Goal: Information Seeking & Learning: Learn about a topic

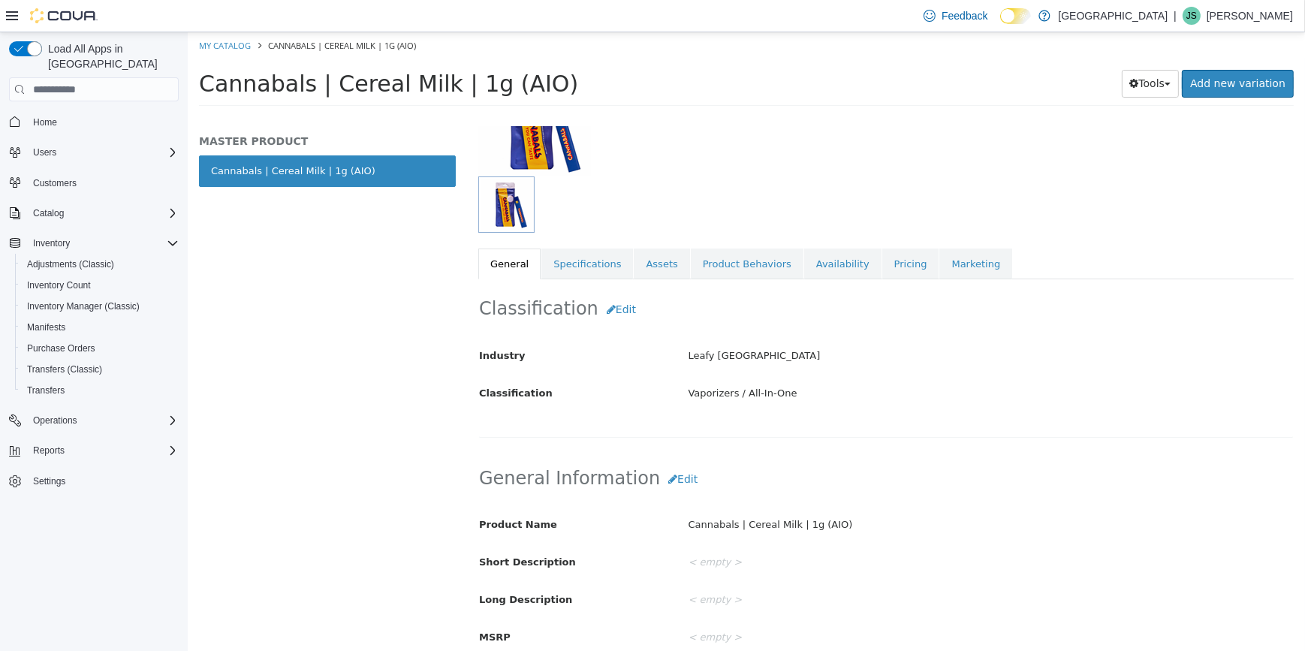
scroll to position [204, 0]
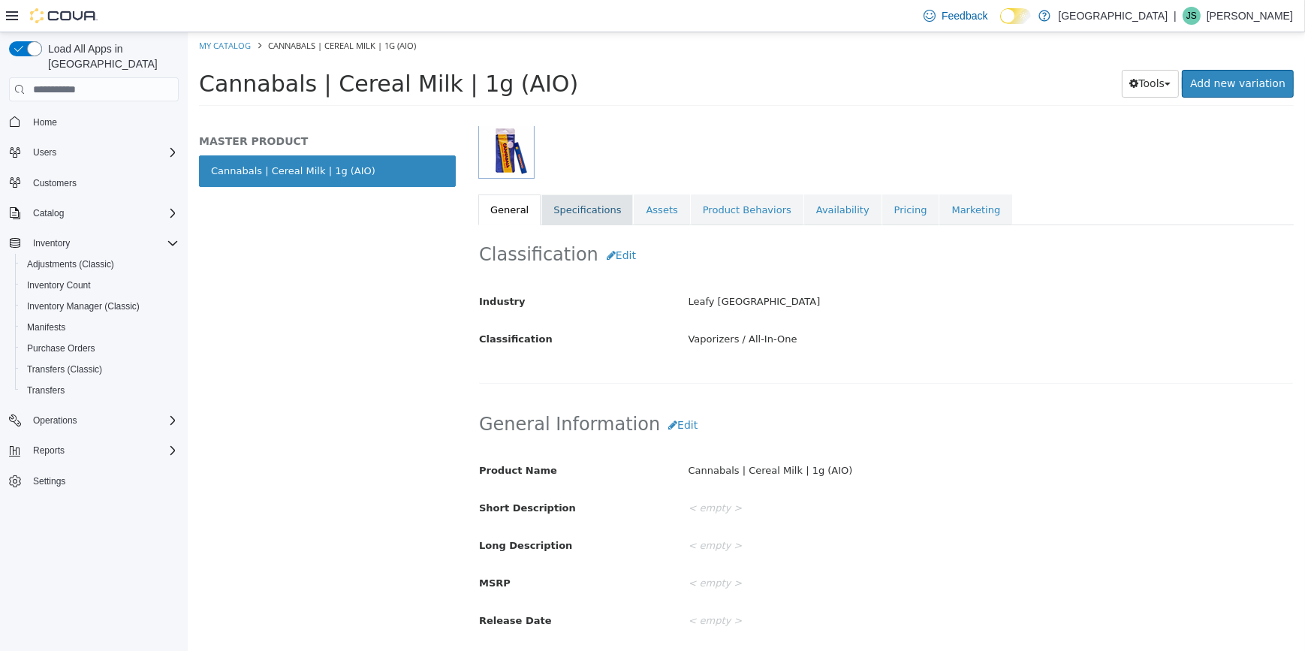
click at [583, 205] on link "Specifications" at bounding box center [587, 210] width 92 height 32
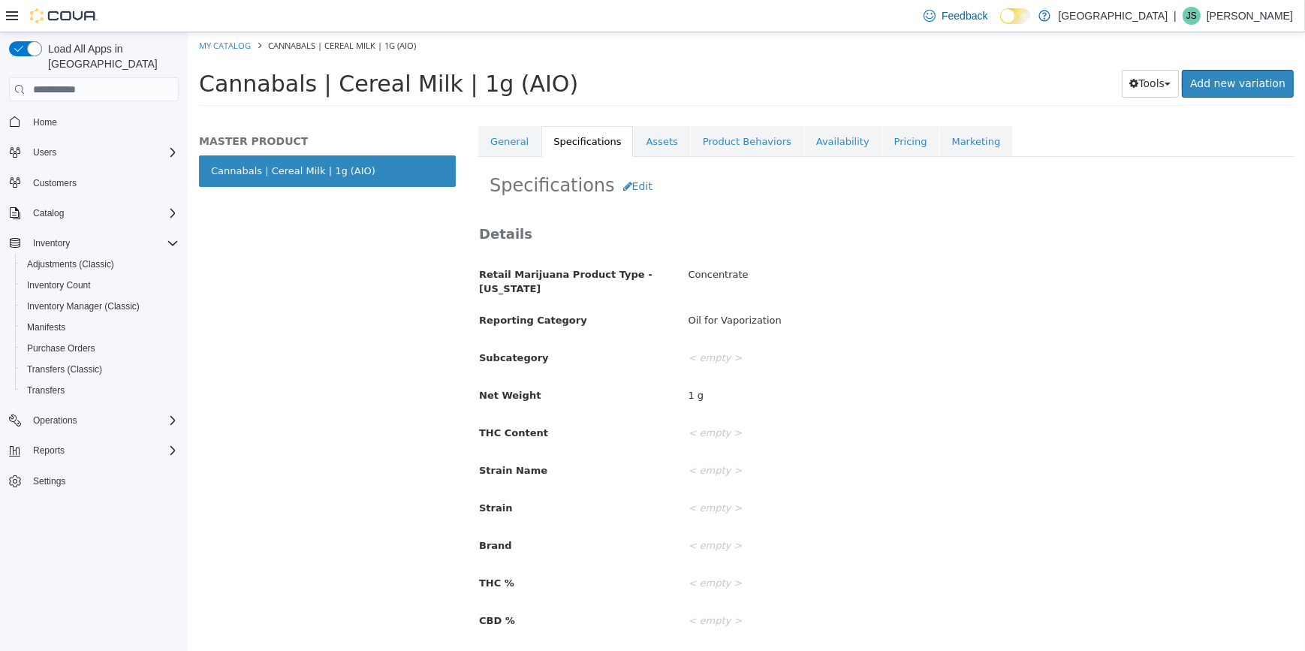
scroll to position [255, 0]
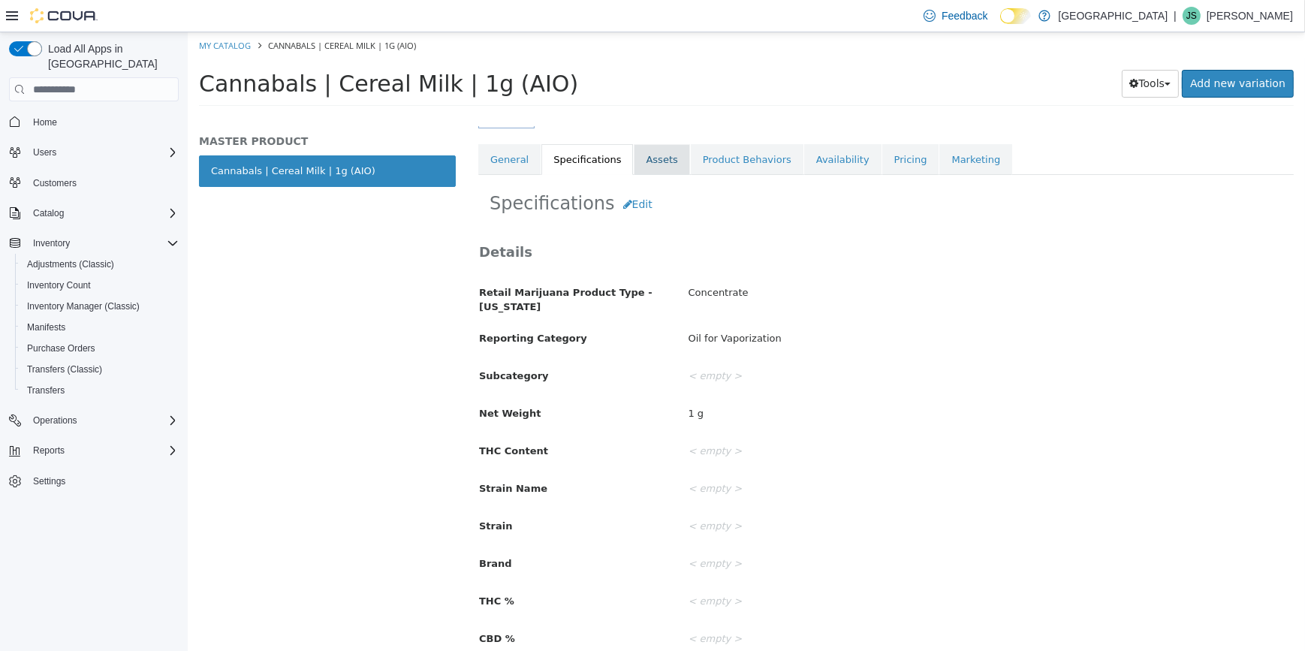
click at [655, 168] on link "Assets" at bounding box center [661, 160] width 56 height 32
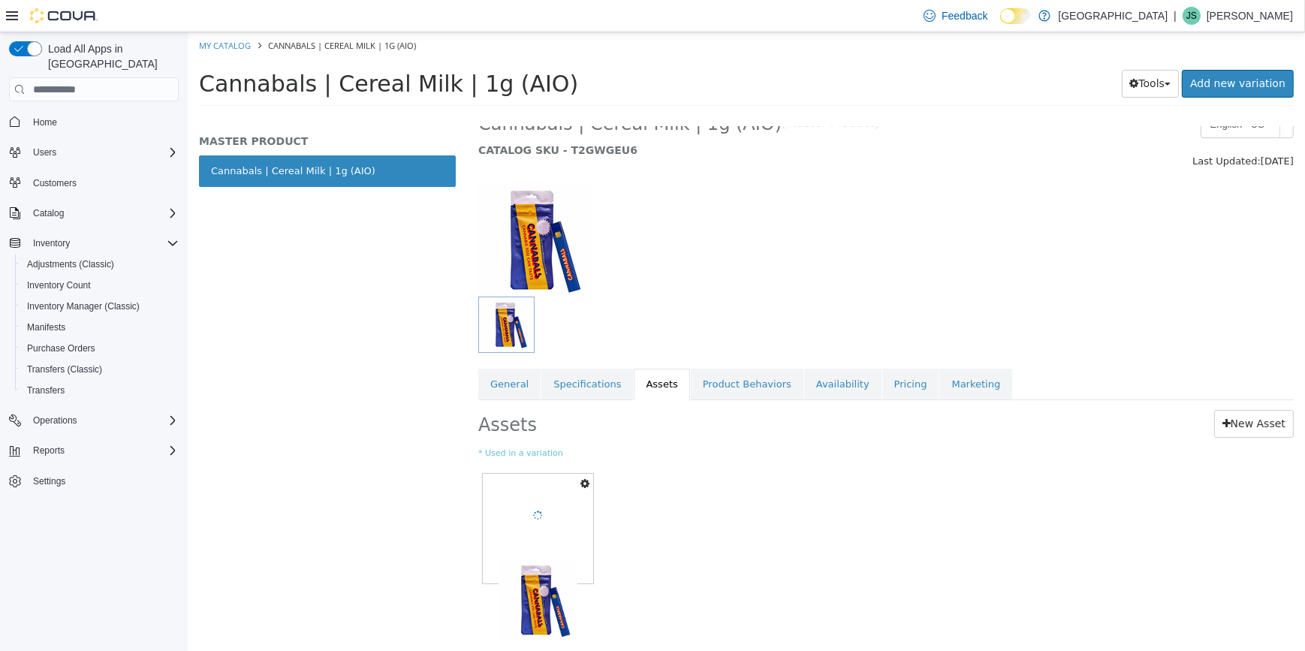
scroll to position [29, 0]
click at [511, 390] on link "General" at bounding box center [509, 385] width 62 height 32
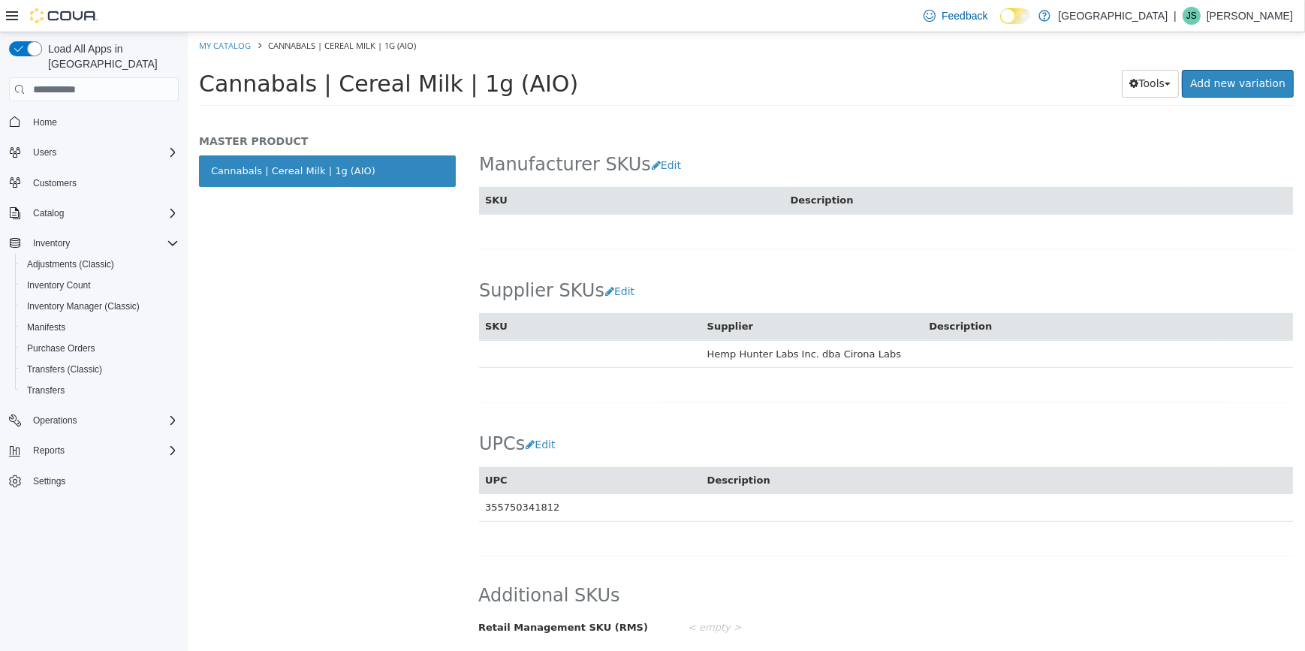
scroll to position [593, 0]
